Goal: Task Accomplishment & Management: Manage account settings

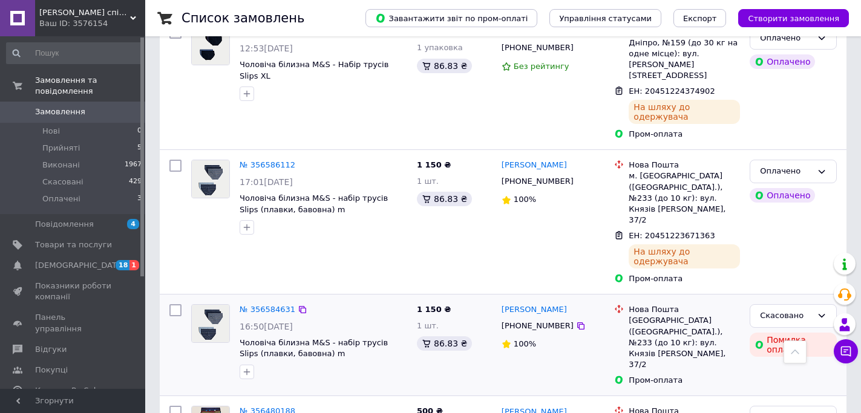
scroll to position [651, 0]
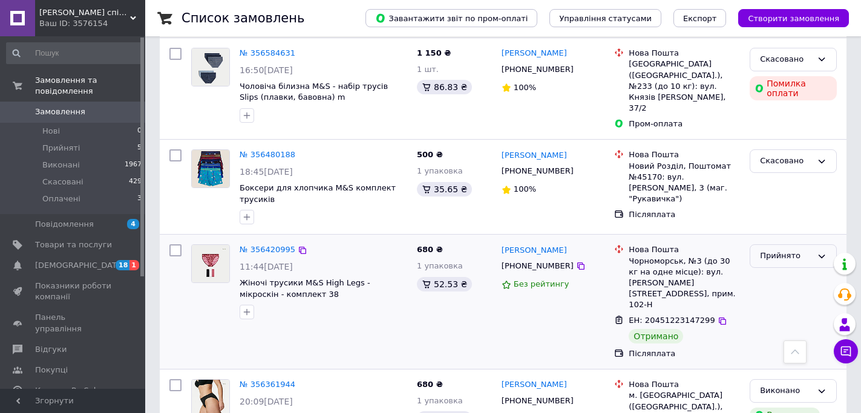
click at [815, 245] on div "Прийнято" at bounding box center [793, 257] width 87 height 24
click at [782, 271] on li "Виконано" at bounding box center [794, 282] width 86 height 22
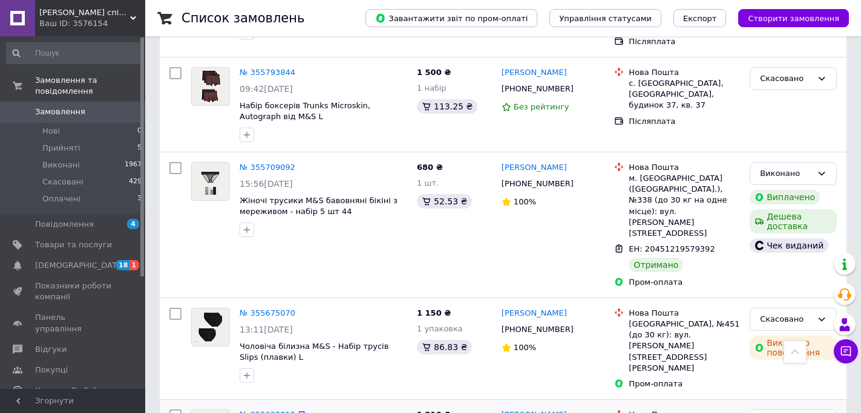
scroll to position [2042, 0]
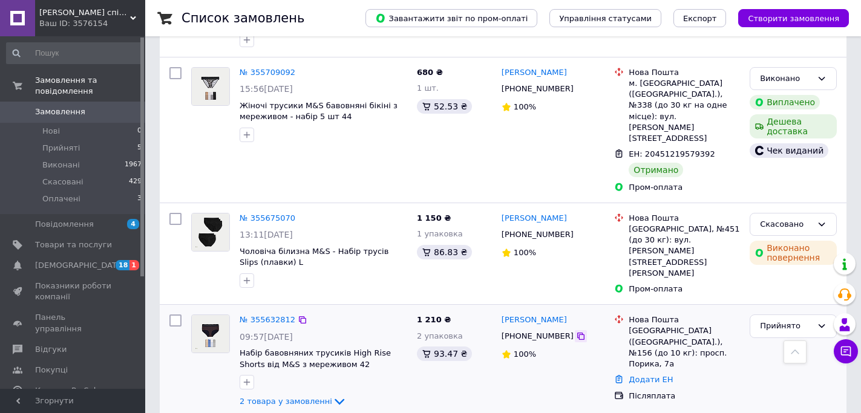
click at [578, 333] on icon at bounding box center [581, 336] width 7 height 7
click at [656, 375] on link "Додати ЕН" at bounding box center [651, 379] width 44 height 9
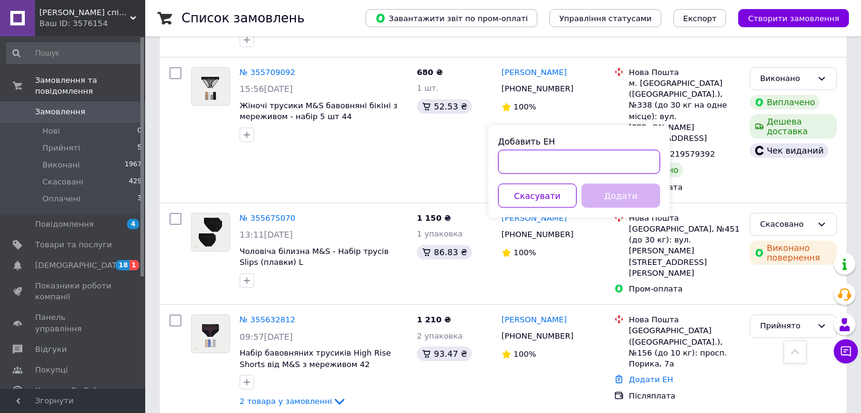
click at [604, 157] on input "Добавить ЕН" at bounding box center [579, 162] width 162 height 24
paste input "20451219714599"
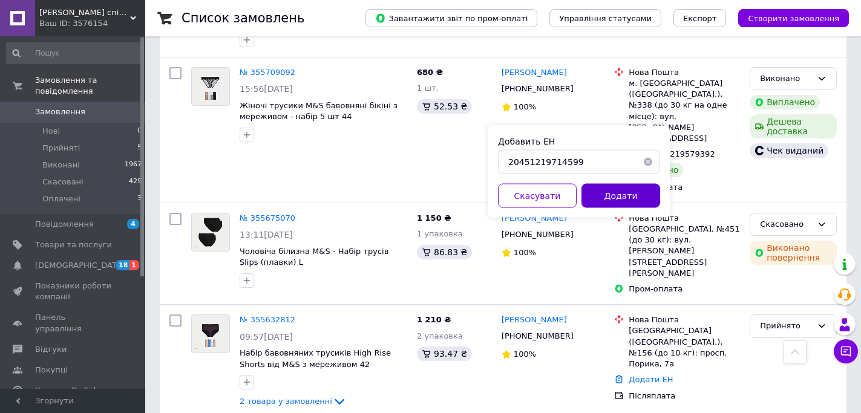
click at [608, 197] on button "Додати" at bounding box center [621, 196] width 79 height 24
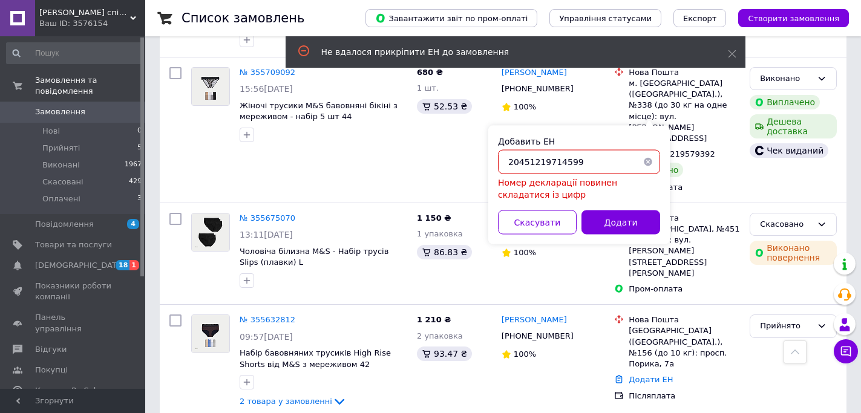
click at [512, 160] on input "20451219714599" at bounding box center [579, 162] width 162 height 24
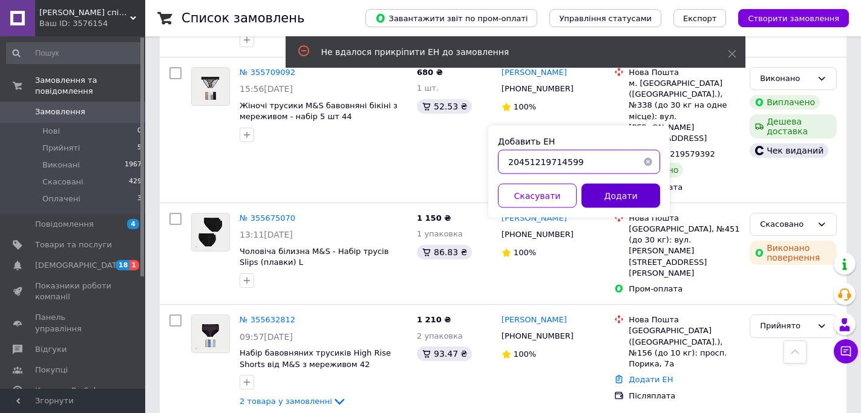
type input "20451219714599"
click at [603, 188] on button "Додати" at bounding box center [621, 196] width 79 height 24
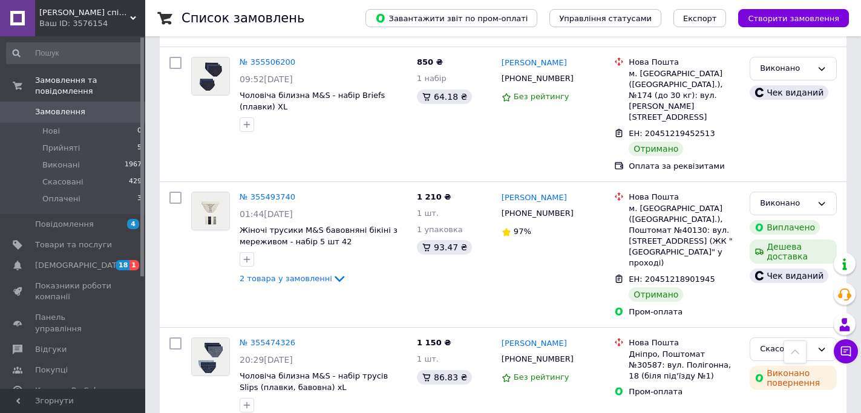
scroll to position [2693, 0]
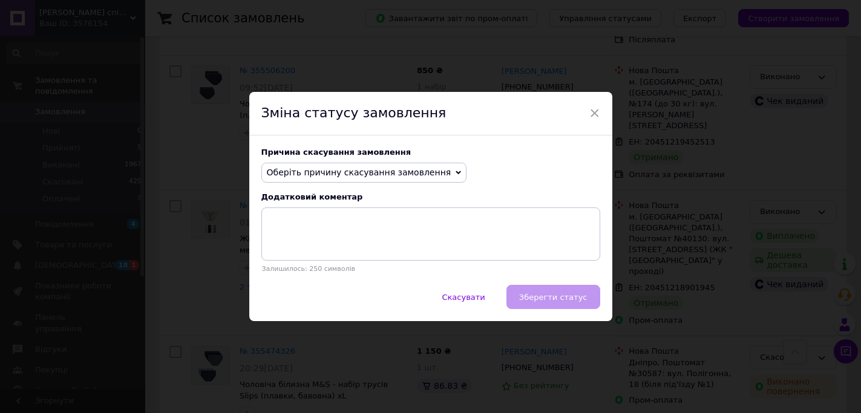
click at [431, 166] on span "Оберіть причину скасування замовлення" at bounding box center [365, 173] width 206 height 21
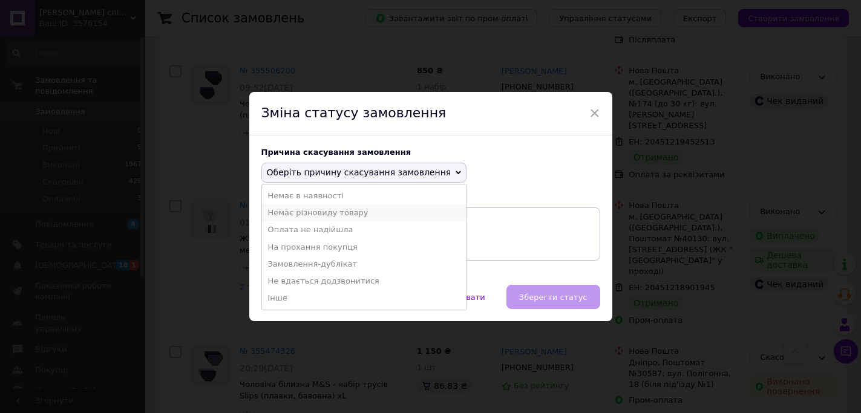
click at [366, 215] on li "Немає різновиду товару" at bounding box center [364, 213] width 205 height 17
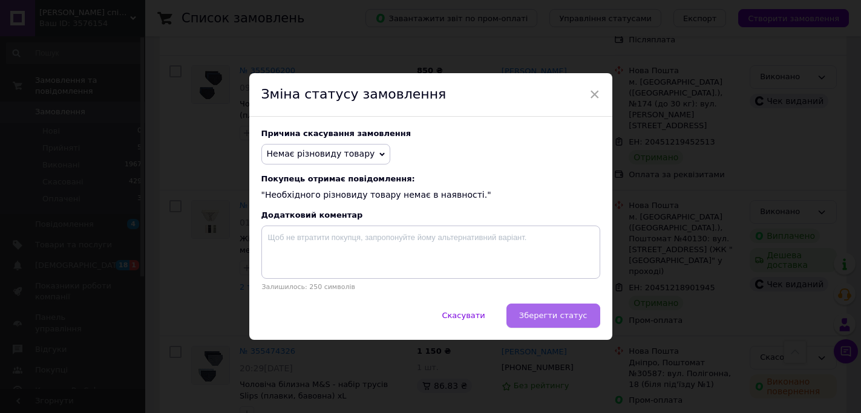
click at [562, 311] on span "Зберегти статус" at bounding box center [553, 315] width 68 height 9
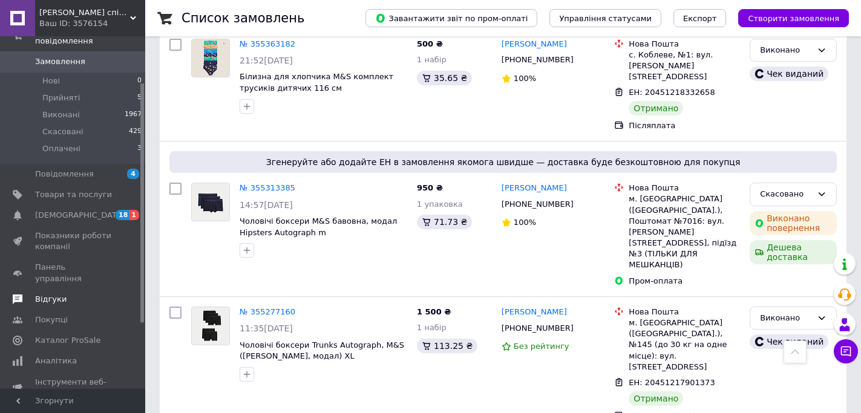
scroll to position [69, 0]
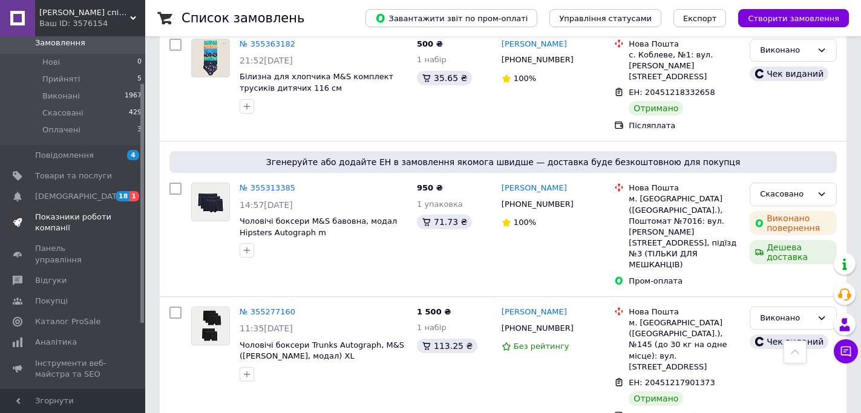
click at [76, 212] on span "Показники роботи компанії" at bounding box center [73, 223] width 77 height 22
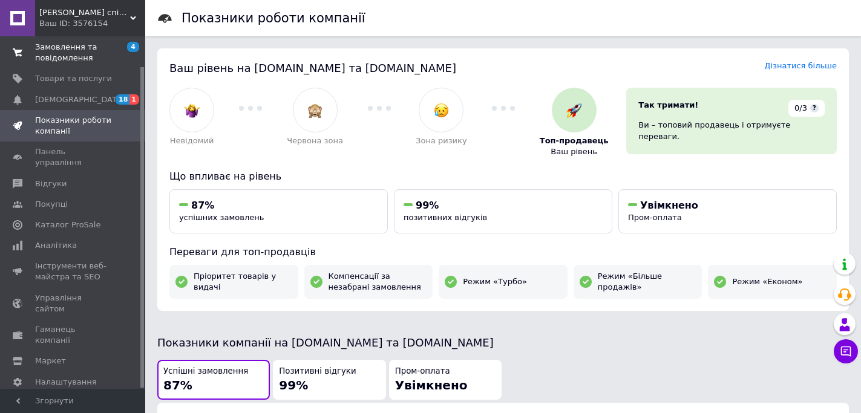
click at [84, 50] on span "Замовлення та повідомлення" at bounding box center [73, 53] width 77 height 22
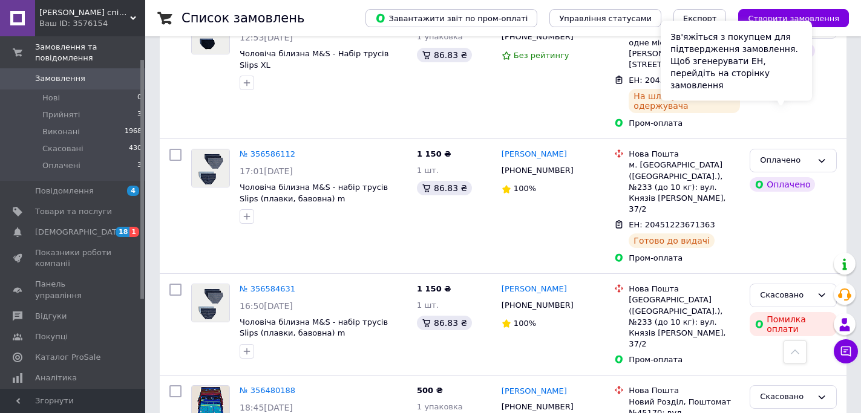
scroll to position [406, 0]
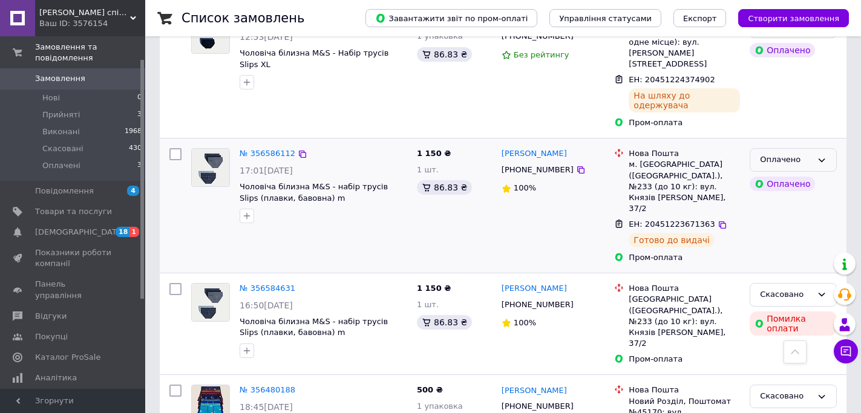
click at [834, 148] on div "Оплачено" at bounding box center [793, 160] width 87 height 24
click at [785, 174] on li "Прийнято" at bounding box center [794, 185] width 86 height 22
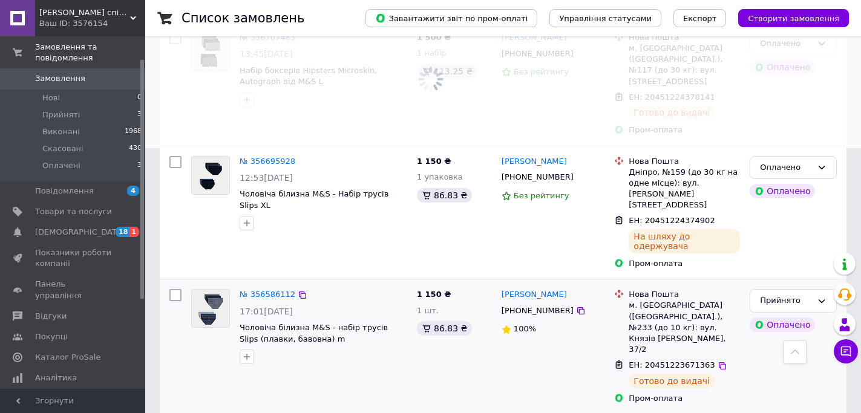
scroll to position [263, 0]
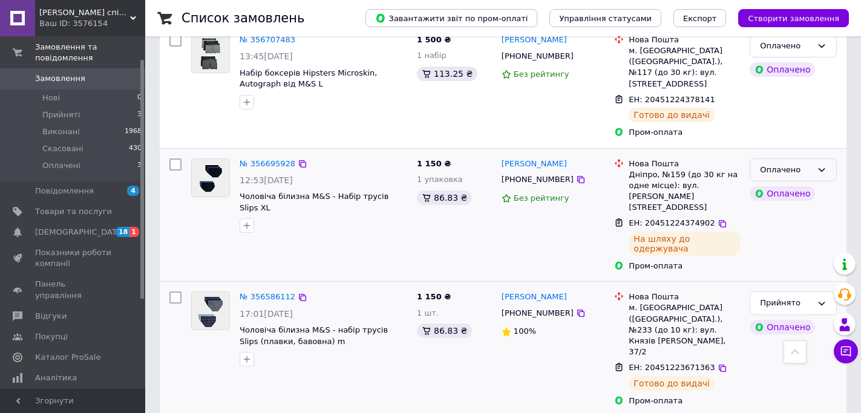
click at [806, 164] on div "Оплачено" at bounding box center [786, 170] width 52 height 13
click at [795, 184] on li "Прийнято" at bounding box center [794, 195] width 86 height 22
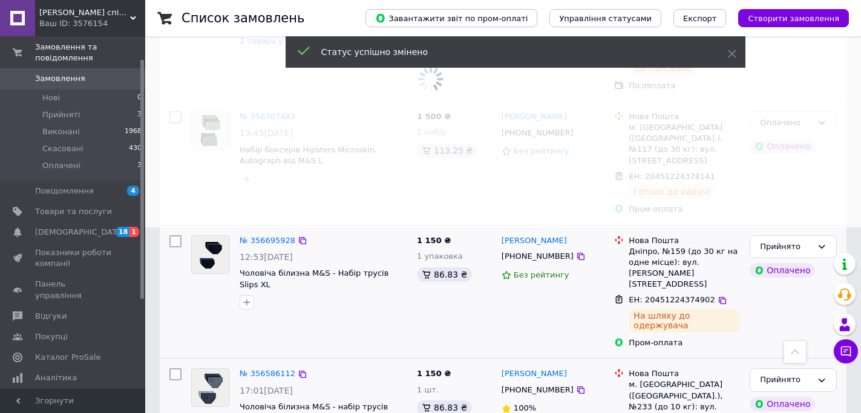
scroll to position [101, 0]
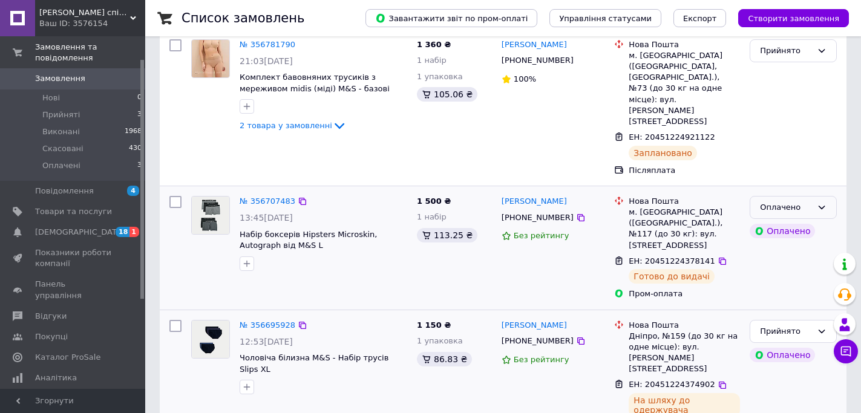
click at [792, 202] on div "Оплачено" at bounding box center [786, 208] width 52 height 13
click at [785, 222] on li "Прийнято" at bounding box center [794, 233] width 86 height 22
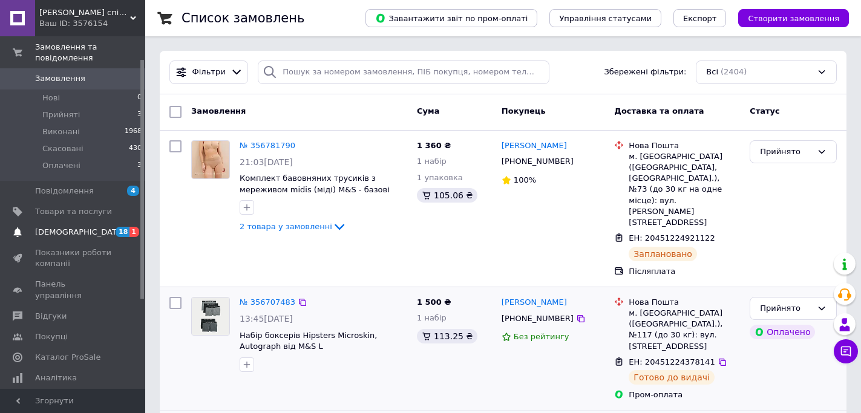
scroll to position [0, 0]
click at [102, 227] on span "[DEMOGRAPHIC_DATA]" at bounding box center [73, 232] width 77 height 11
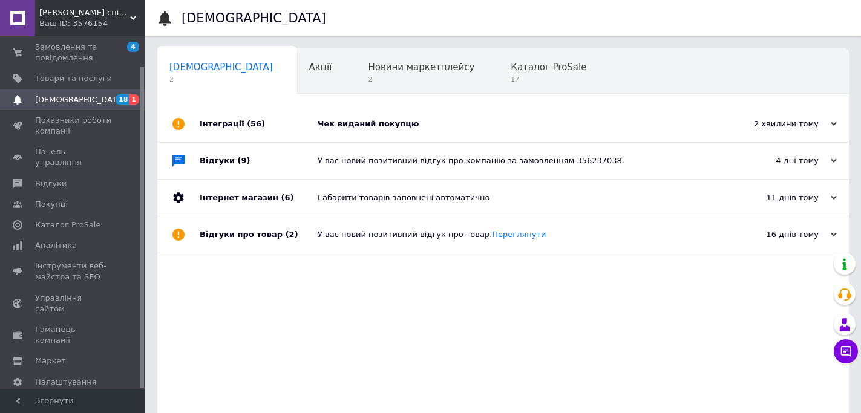
click at [53, 108] on link "[DEMOGRAPHIC_DATA] 18 1" at bounding box center [74, 100] width 149 height 21
click at [79, 65] on link "Замовлення та повідомлення 4 0" at bounding box center [74, 52] width 149 height 31
